Goal: Task Accomplishment & Management: Manage account settings

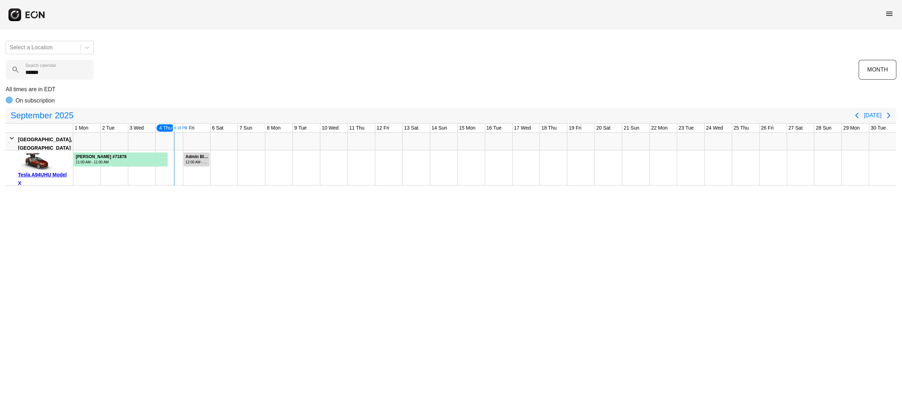
type calendar "******"
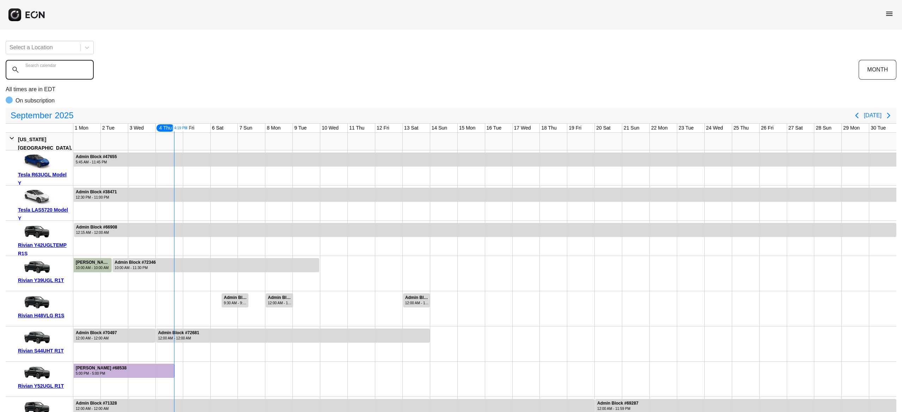
click at [72, 73] on calendar "Search calendar" at bounding box center [50, 70] width 88 height 20
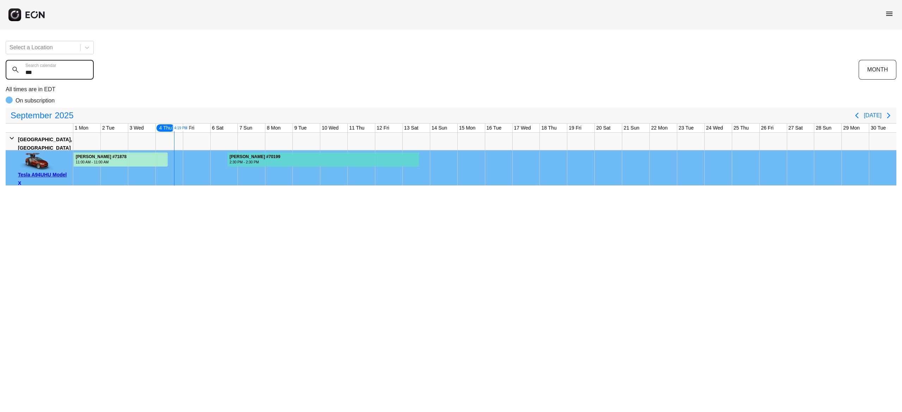
type calendar "***"
click at [311, 158] on div at bounding box center [323, 160] width 191 height 14
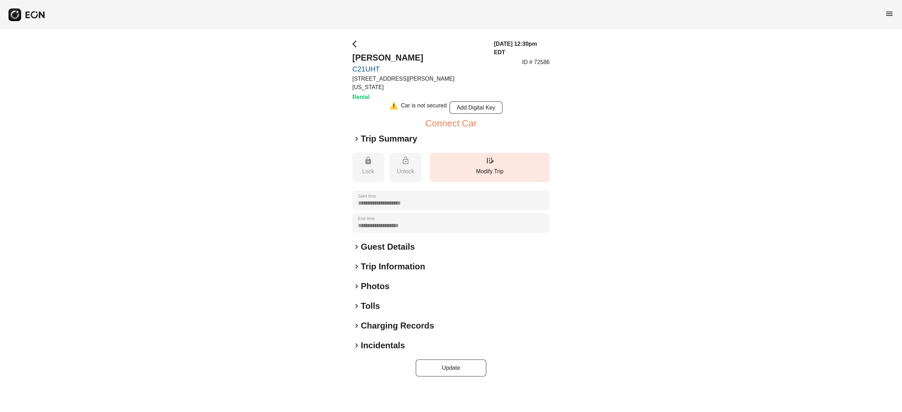
click at [376, 281] on h2 "Photos" at bounding box center [375, 286] width 29 height 11
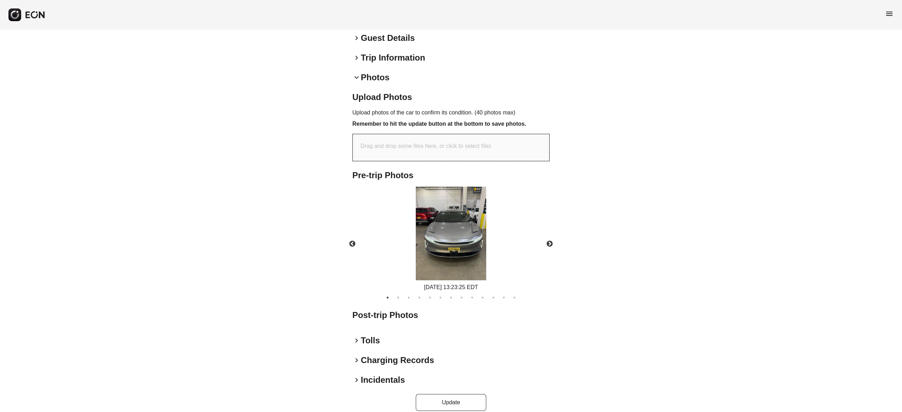
scroll to position [209, 0]
click at [550, 235] on button "Next" at bounding box center [549, 244] width 25 height 25
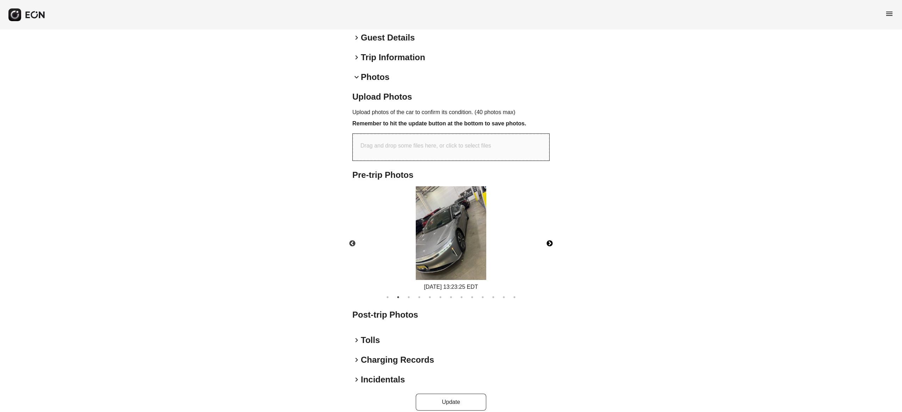
click at [550, 235] on button "Next" at bounding box center [549, 244] width 25 height 25
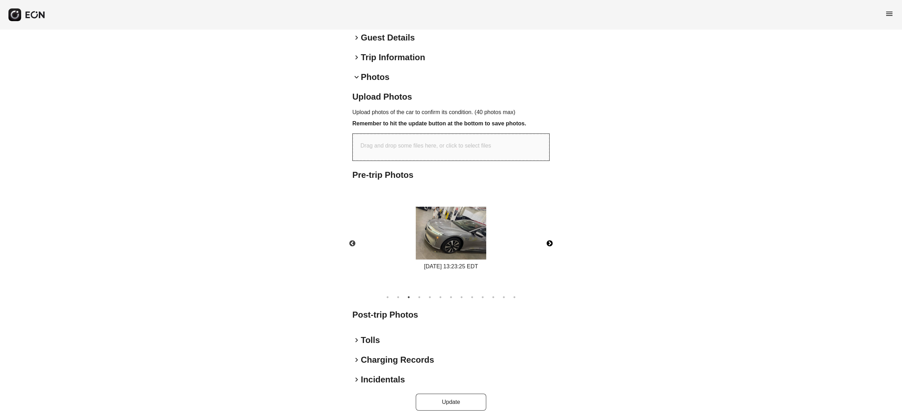
click at [550, 235] on button "Next" at bounding box center [549, 244] width 25 height 25
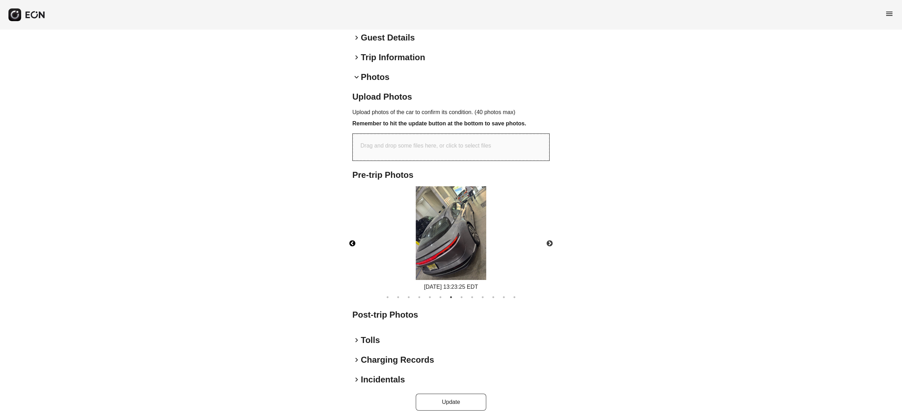
click at [351, 234] on button "Previous" at bounding box center [352, 244] width 25 height 25
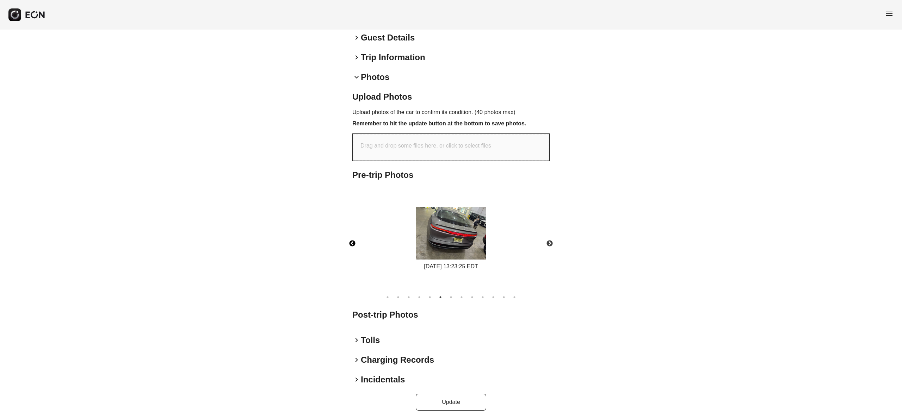
click at [481, 221] on img at bounding box center [451, 233] width 70 height 53
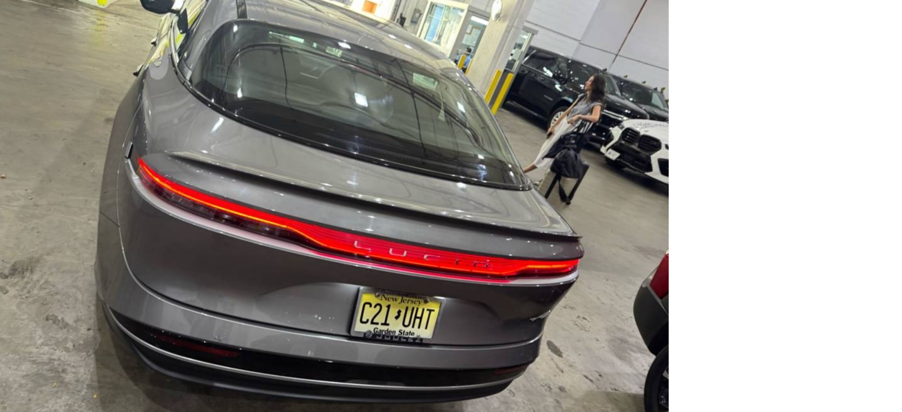
click at [606, 156] on img at bounding box center [451, 205] width 381 height 285
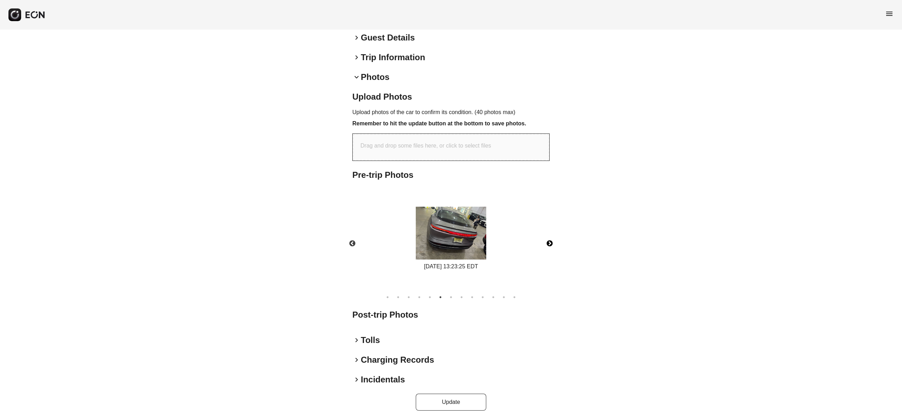
click at [549, 232] on button "Next" at bounding box center [549, 244] width 25 height 25
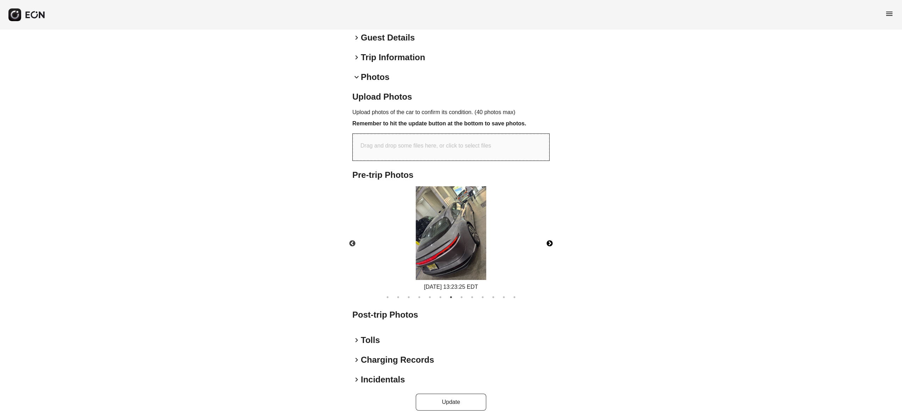
click at [468, 187] on img at bounding box center [451, 233] width 70 height 94
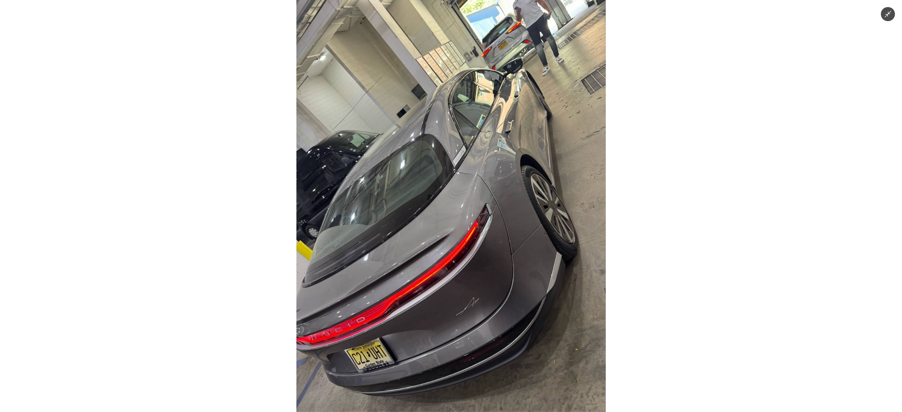
click at [483, 238] on img at bounding box center [450, 206] width 309 height 412
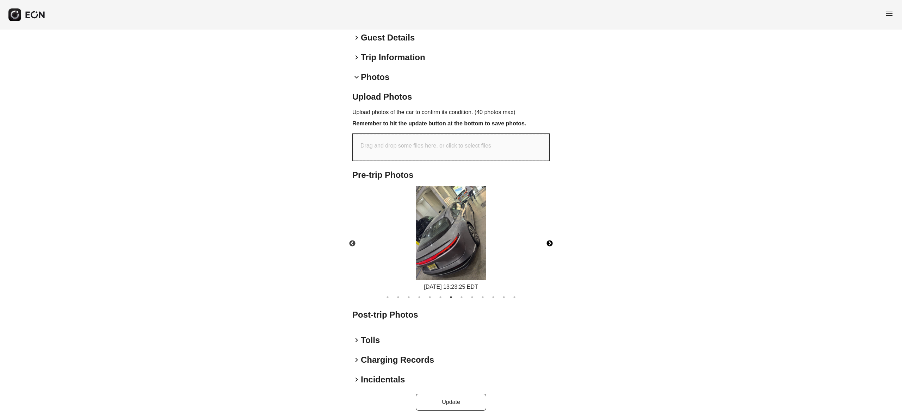
click at [548, 232] on button "Next" at bounding box center [549, 244] width 25 height 25
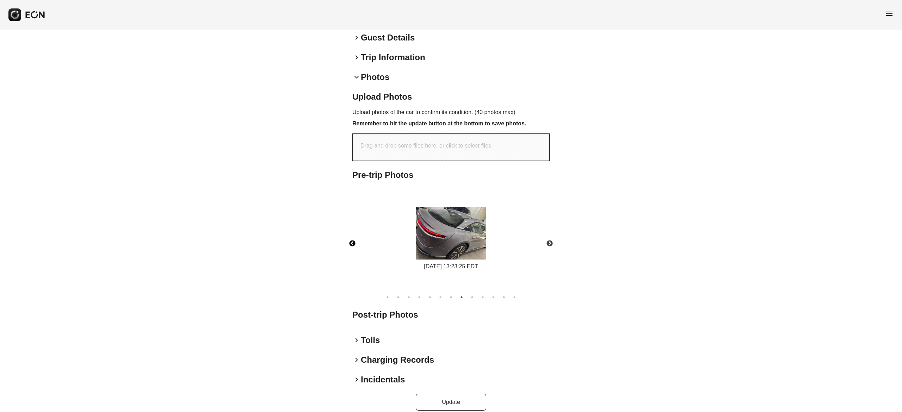
click at [356, 232] on button "Previous" at bounding box center [352, 244] width 25 height 25
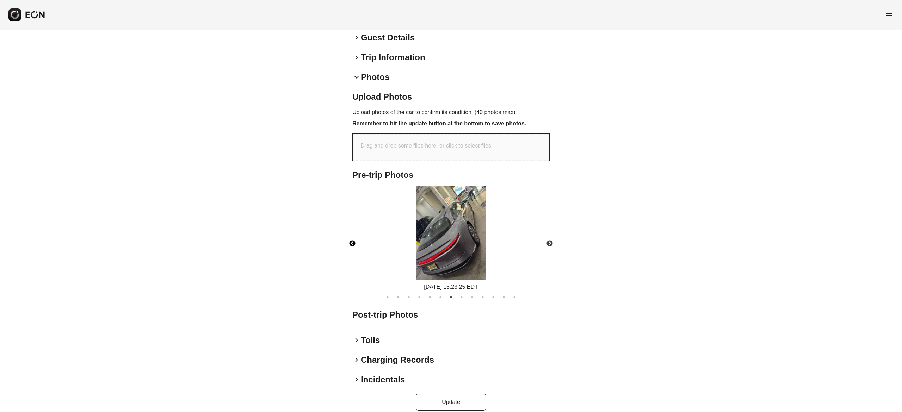
click at [356, 232] on button "Previous" at bounding box center [352, 244] width 25 height 25
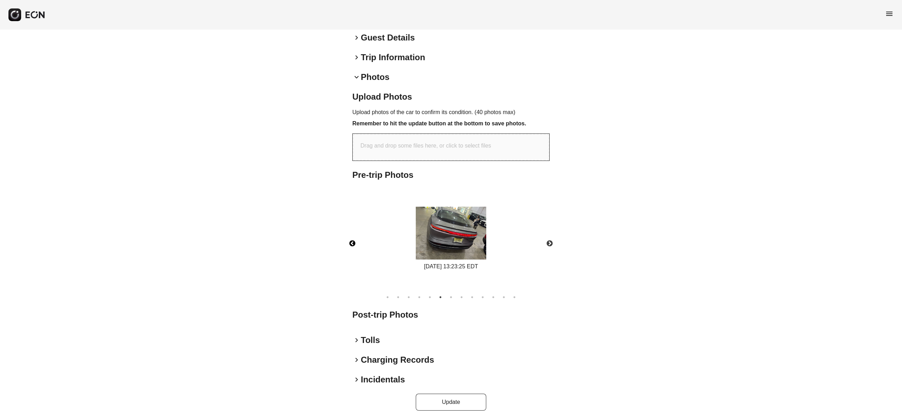
click at [356, 232] on button "Previous" at bounding box center [352, 244] width 25 height 25
click at [354, 233] on button "Previous" at bounding box center [352, 244] width 25 height 25
click at [444, 208] on img at bounding box center [451, 233] width 70 height 53
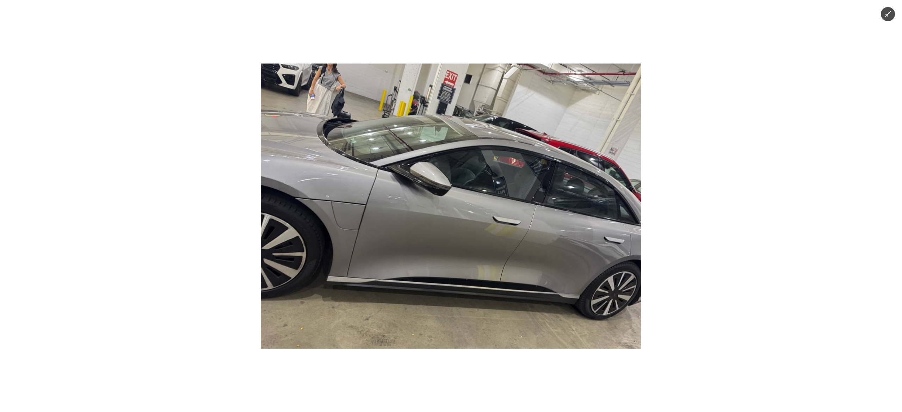
click at [463, 180] on img at bounding box center [451, 205] width 381 height 285
